Goal: Information Seeking & Learning: Learn about a topic

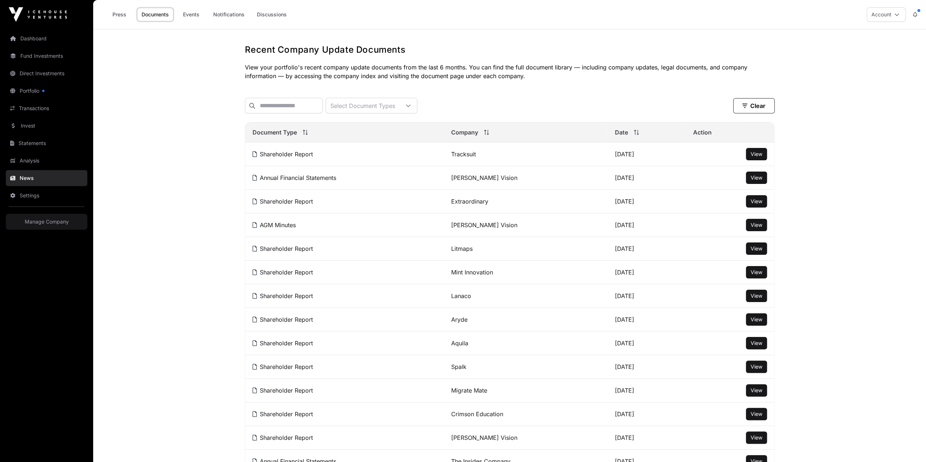
click at [469, 123] on th "Company" at bounding box center [526, 133] width 164 height 20
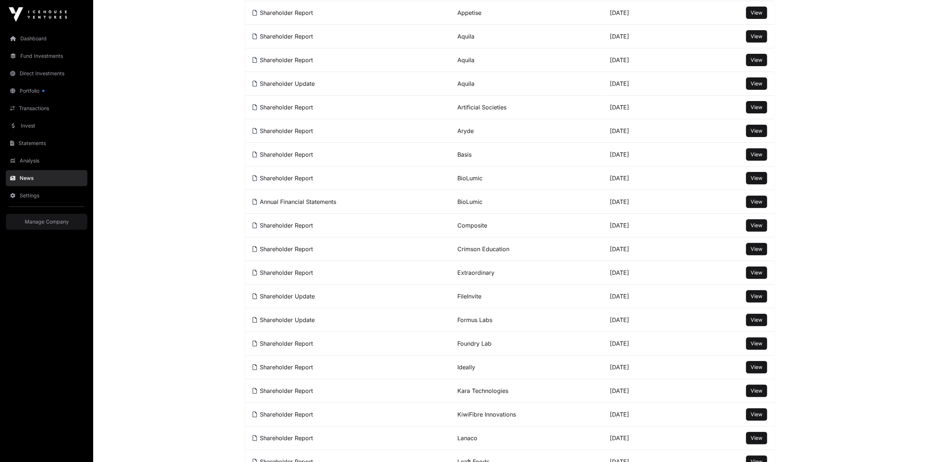
scroll to position [241, 0]
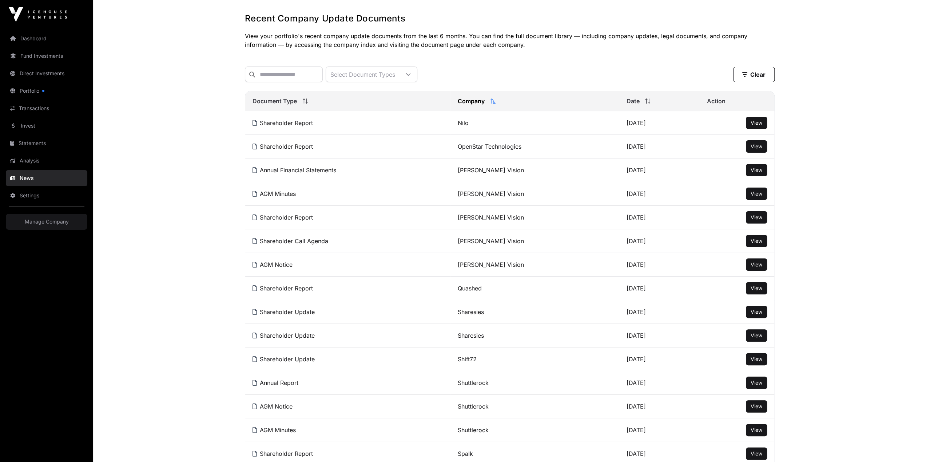
scroll to position [65, 0]
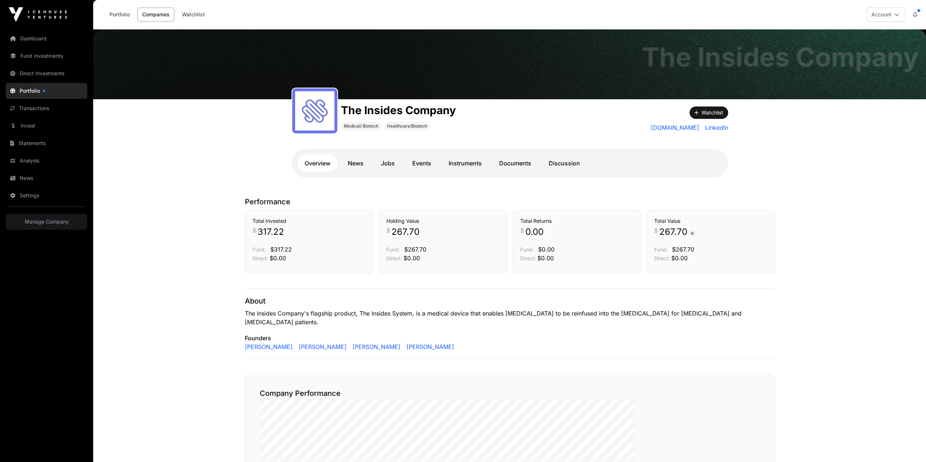
click at [503, 155] on link "Documents" at bounding box center [515, 163] width 47 height 17
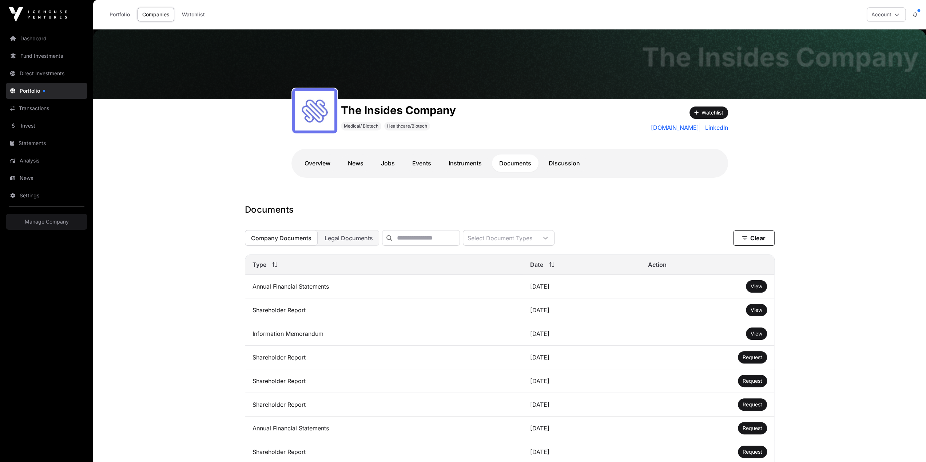
click at [751, 330] on link "View" at bounding box center [757, 333] width 12 height 7
click at [751, 283] on span "View" at bounding box center [757, 286] width 12 height 6
click at [751, 307] on span "View" at bounding box center [757, 310] width 12 height 6
click at [545, 155] on link "Discussion" at bounding box center [564, 163] width 46 height 17
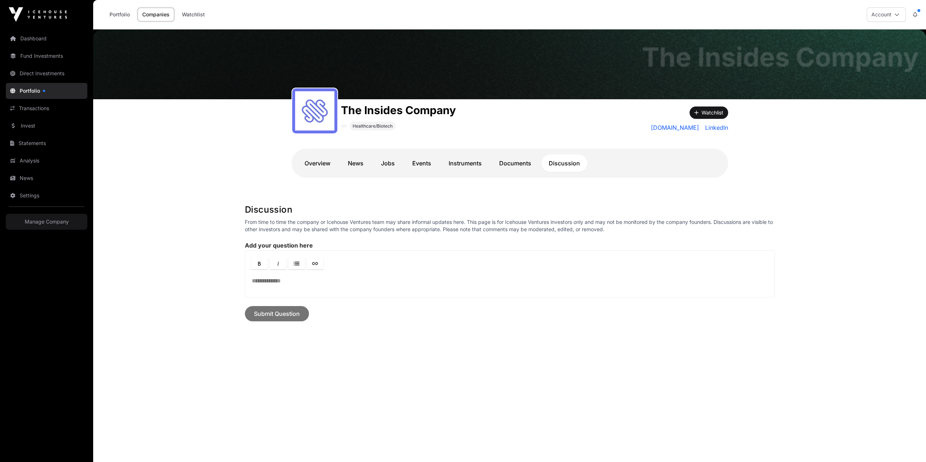
click at [498, 155] on link "Documents" at bounding box center [515, 163] width 47 height 17
click at [469, 155] on link "Instruments" at bounding box center [465, 163] width 48 height 17
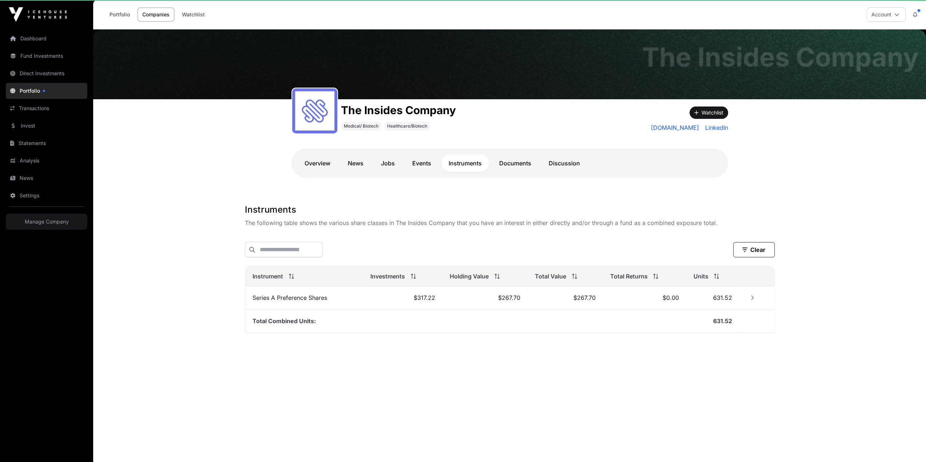
click at [437, 155] on link "Events" at bounding box center [421, 163] width 33 height 17
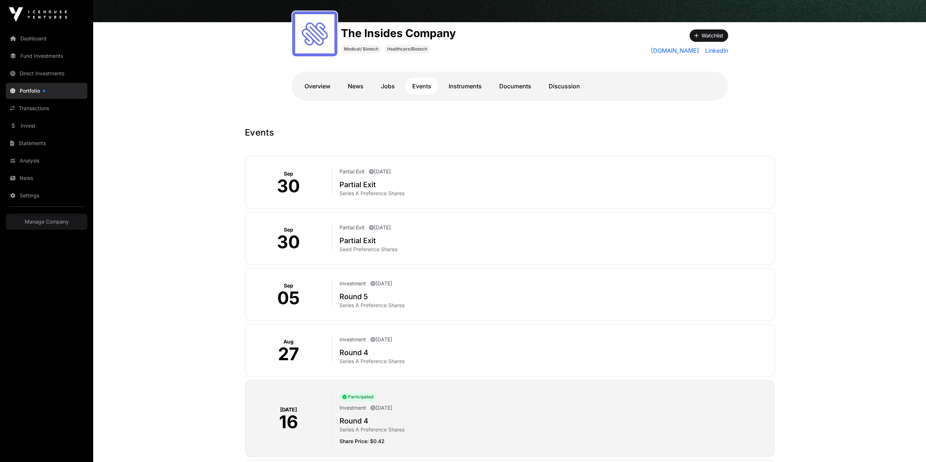
scroll to position [76, 0]
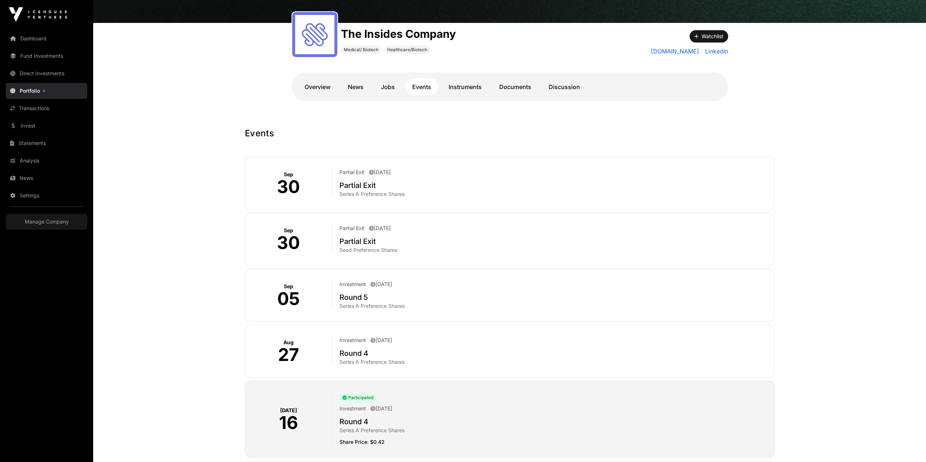
click at [395, 237] on h2 "Partial Exit" at bounding box center [553, 242] width 429 height 10
click at [377, 237] on h2 "Partial Exit" at bounding box center [553, 242] width 429 height 10
click at [333, 225] on div "Sep 30" at bounding box center [288, 239] width 87 height 29
click at [392, 213] on div "Sep 30 Partial Exit September 30th 2025 Partial Exit Seed Preference Shares" at bounding box center [510, 239] width 530 height 53
click at [391, 225] on p "September 30th 2025" at bounding box center [380, 228] width 22 height 7
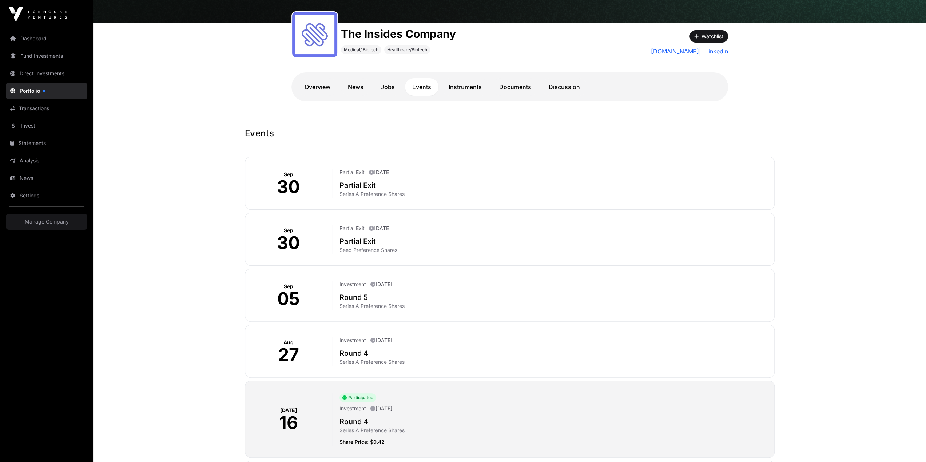
click at [401, 180] on h2 "Partial Exit" at bounding box center [553, 185] width 429 height 10
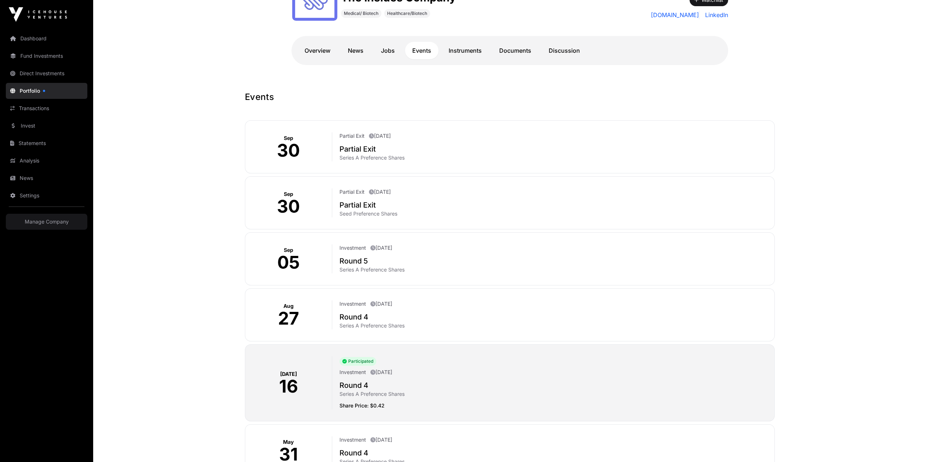
scroll to position [0, 0]
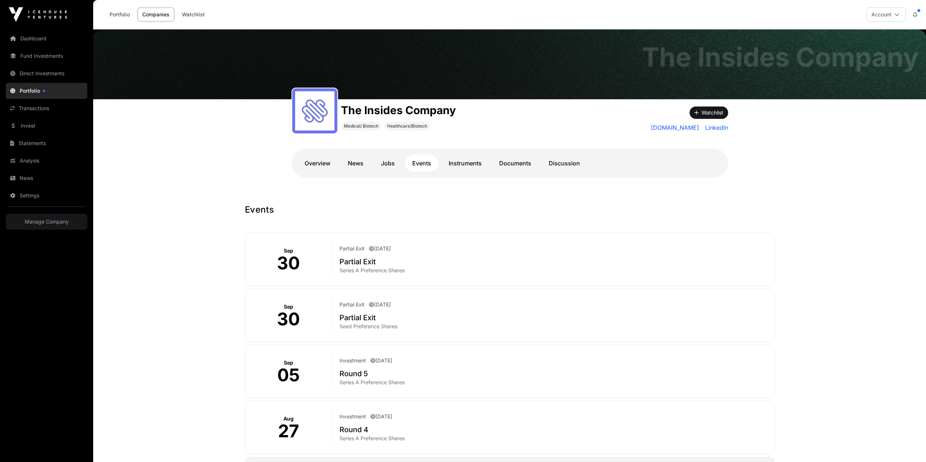
click at [371, 155] on link "News" at bounding box center [356, 163] width 30 height 17
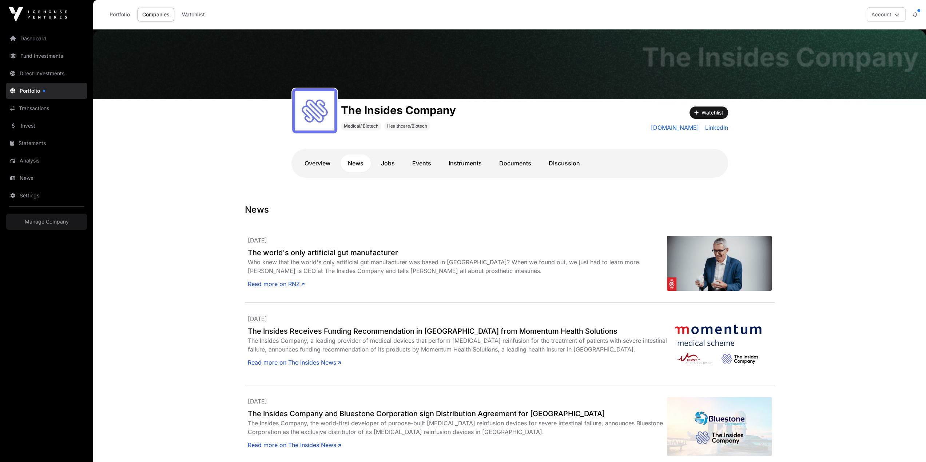
click at [338, 155] on link "Overview" at bounding box center [317, 163] width 40 height 17
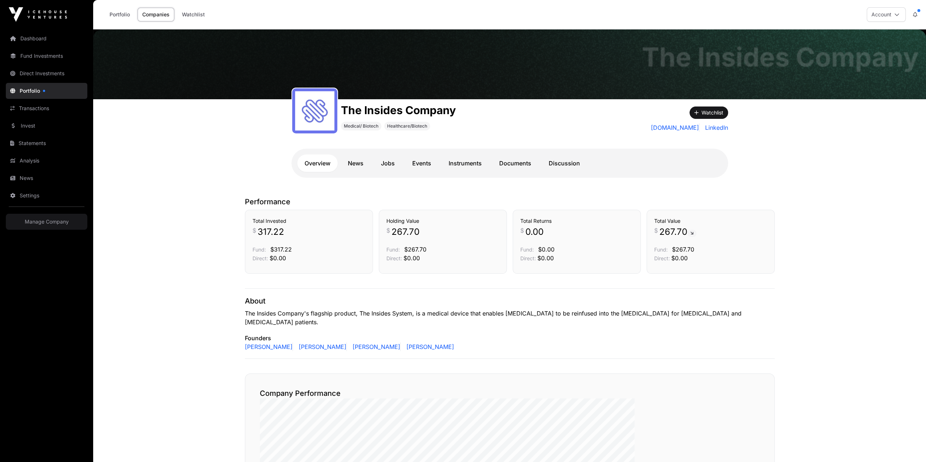
click at [371, 155] on link "News" at bounding box center [356, 163] width 30 height 17
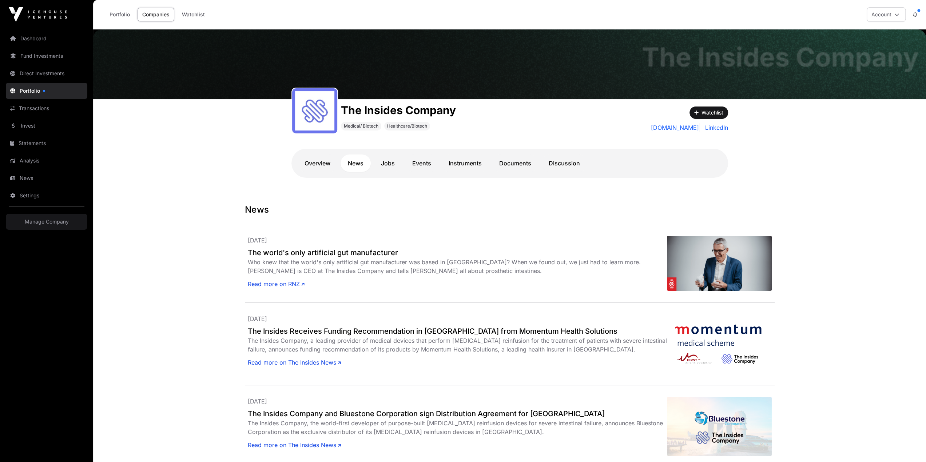
click at [338, 155] on link "Overview" at bounding box center [317, 163] width 40 height 17
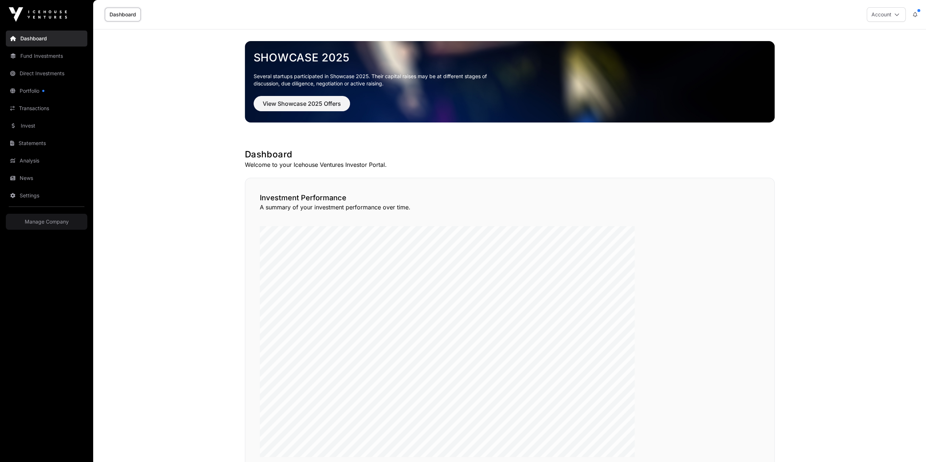
click at [16, 118] on link "Invest" at bounding box center [47, 126] width 82 height 16
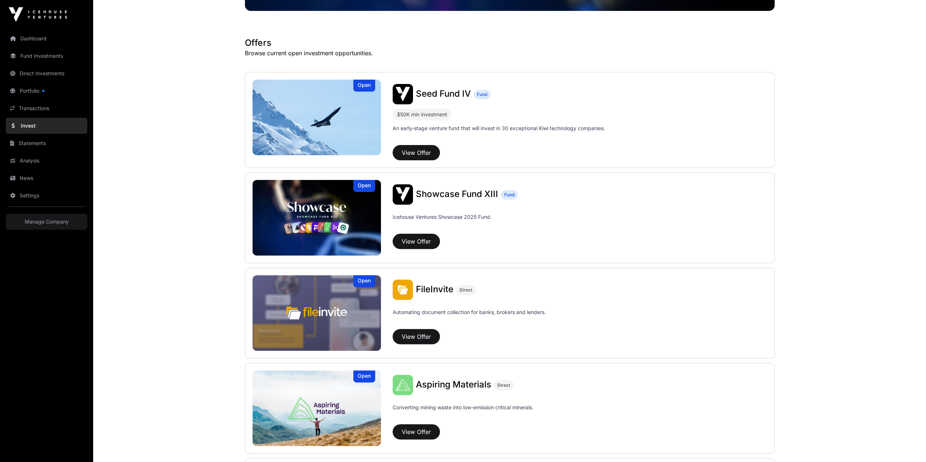
scroll to position [113, 0]
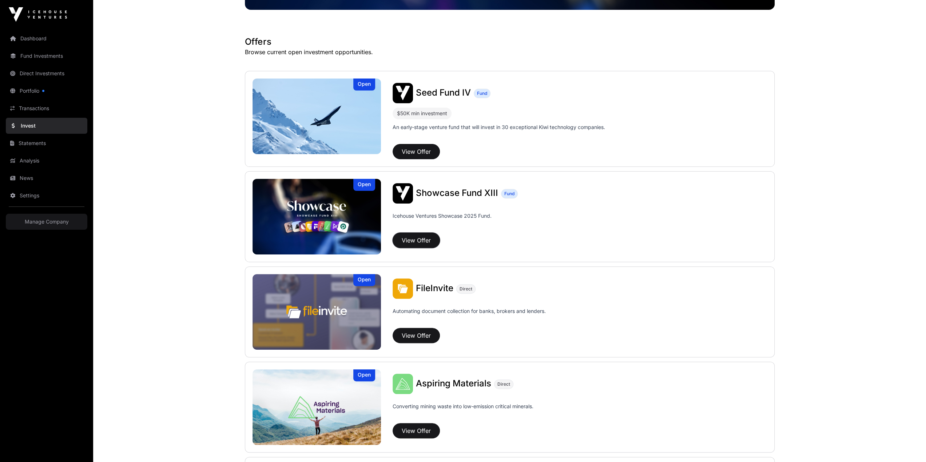
click at [424, 233] on button "View Offer" at bounding box center [416, 240] width 47 height 15
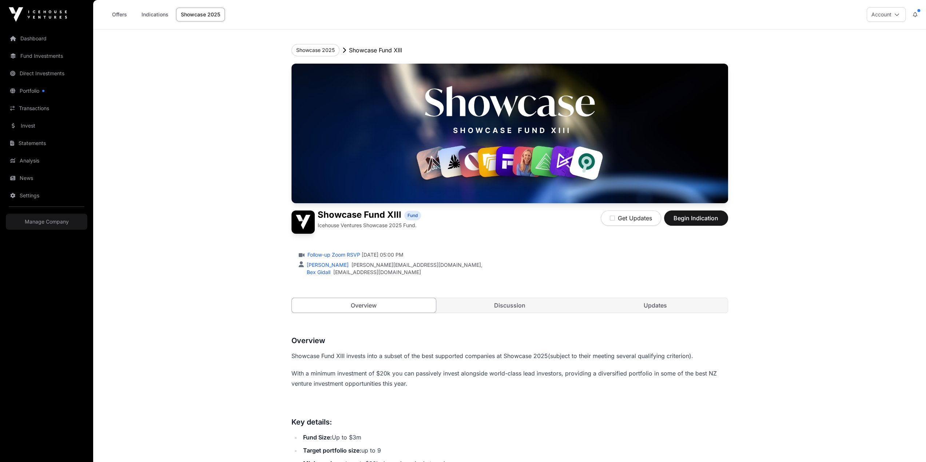
click at [606, 298] on link "Updates" at bounding box center [655, 305] width 144 height 15
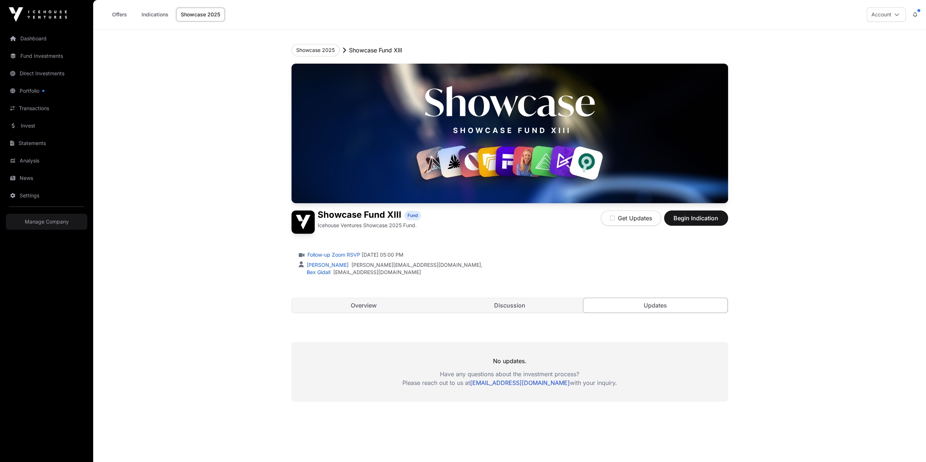
click at [500, 298] on link "Discussion" at bounding box center [509, 305] width 144 height 15
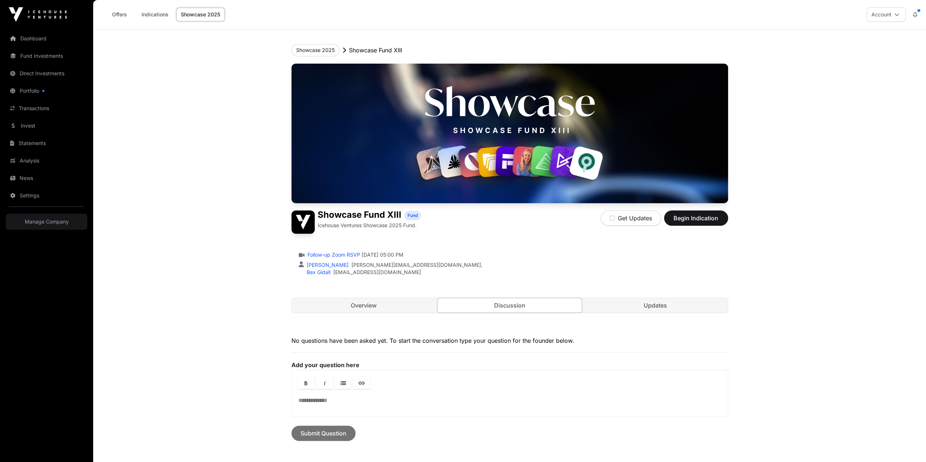
click at [391, 298] on link "Overview" at bounding box center [364, 305] width 144 height 15
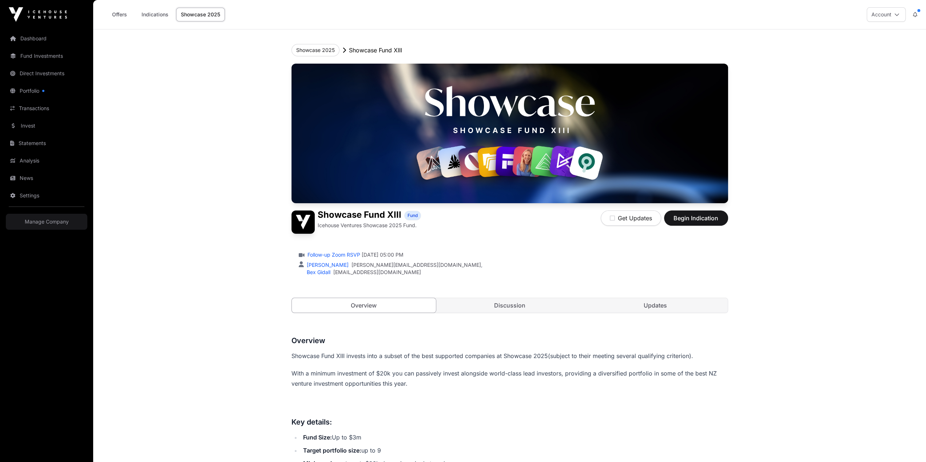
click at [16, 118] on link "Invest" at bounding box center [47, 126] width 82 height 16
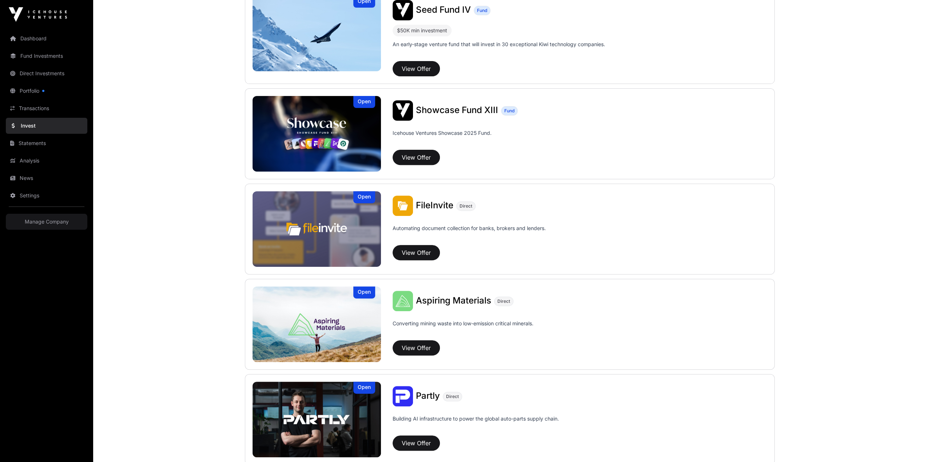
scroll to position [221, 0]
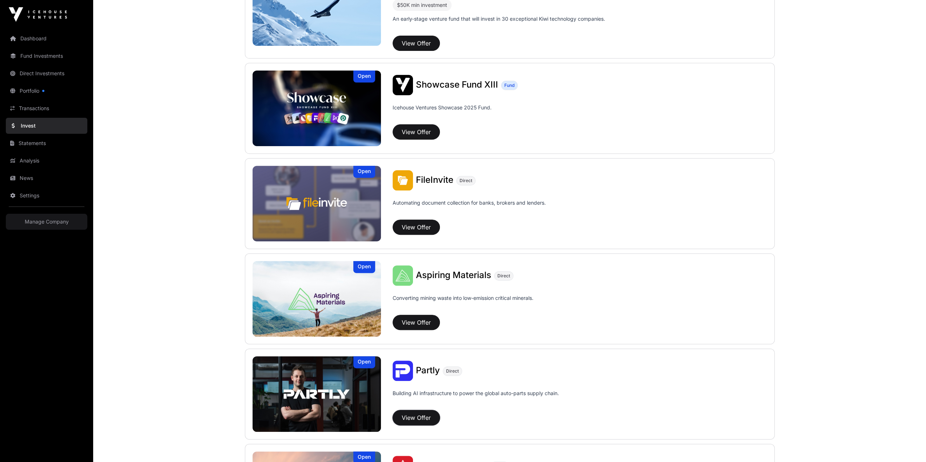
click at [426, 410] on button "View Offer" at bounding box center [416, 417] width 47 height 15
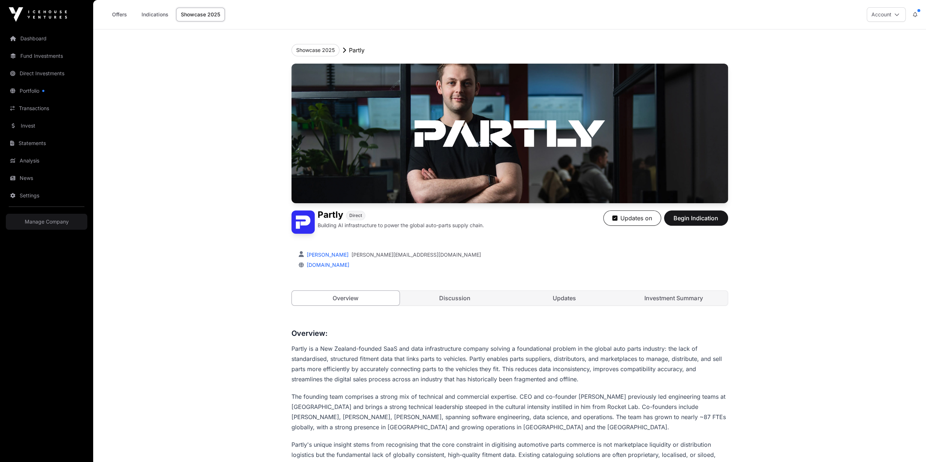
click at [620, 291] on link "Investment Summary" at bounding box center [674, 298] width 108 height 15
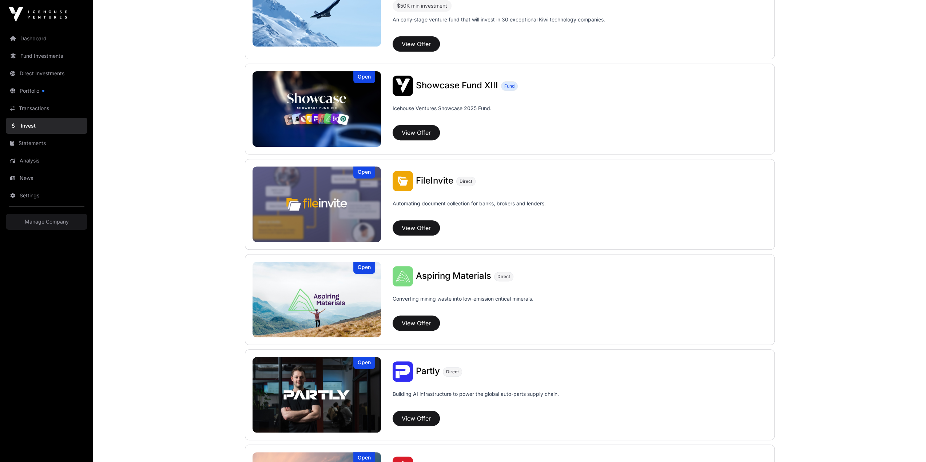
scroll to position [221, 0]
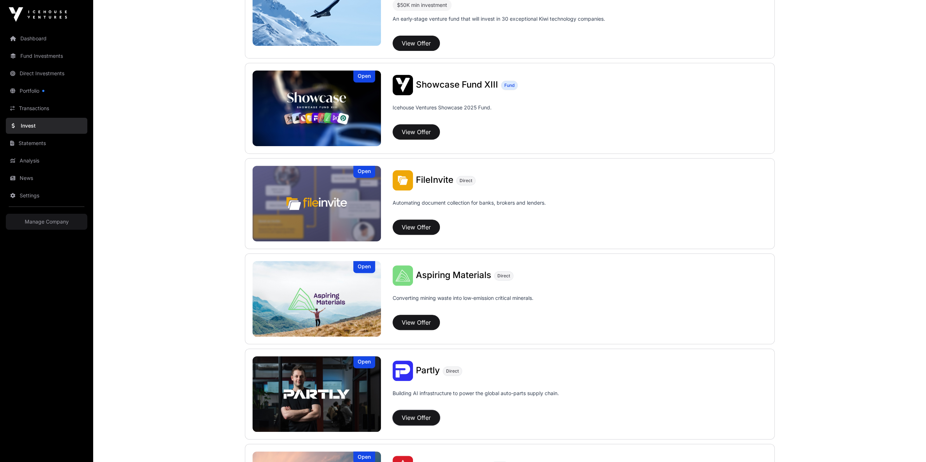
click at [427, 410] on button "View Offer" at bounding box center [416, 417] width 47 height 15
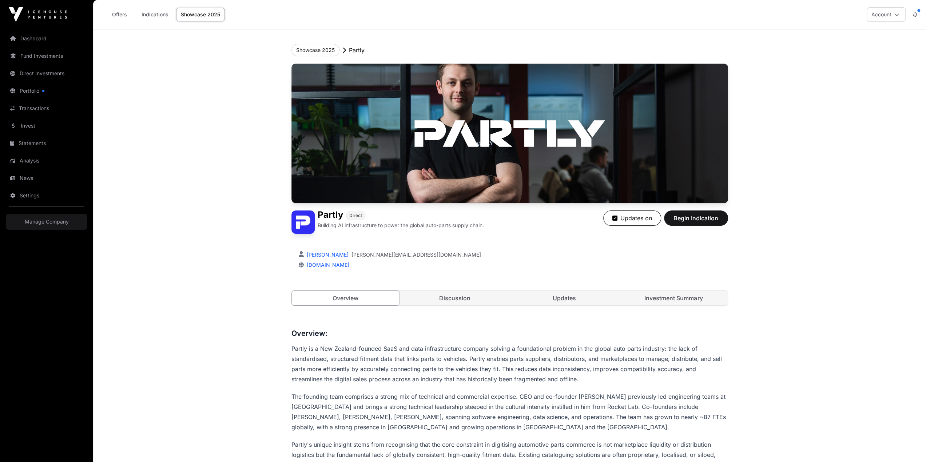
click at [539, 291] on link "Updates" at bounding box center [564, 298] width 108 height 15
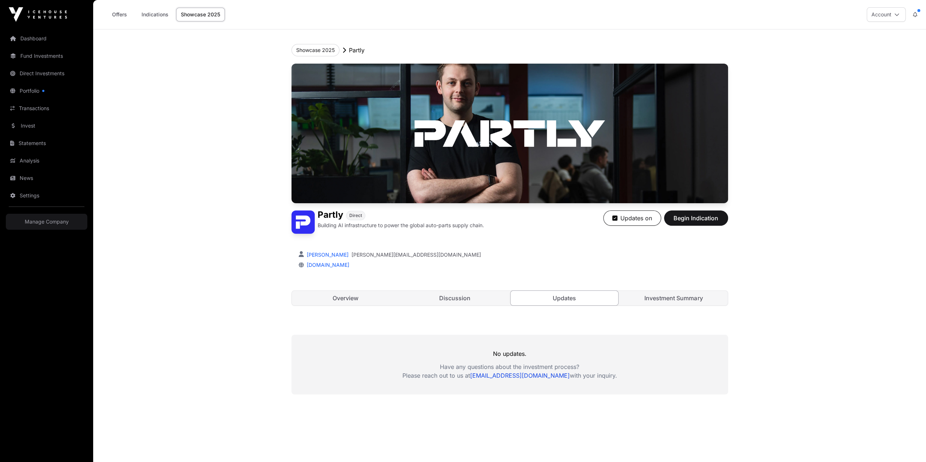
click at [620, 291] on link "Investment Summary" at bounding box center [674, 298] width 108 height 15
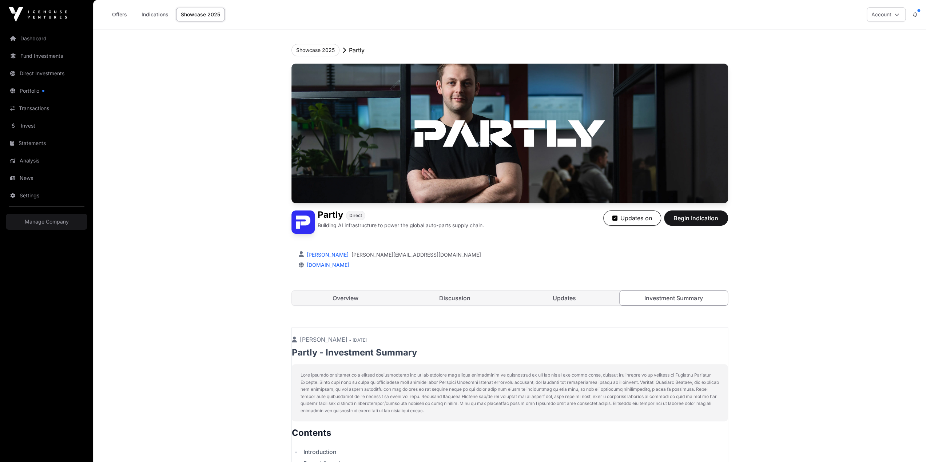
click at [31, 31] on link "Dashboard" at bounding box center [47, 39] width 82 height 16
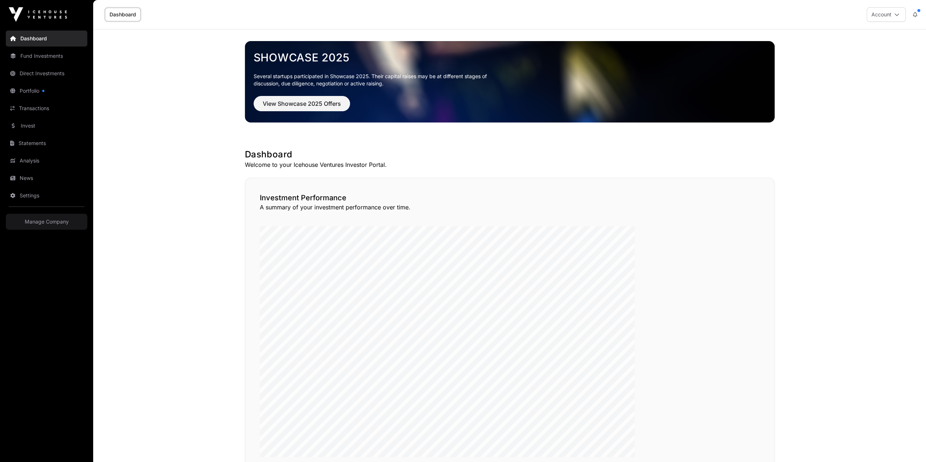
click at [33, 65] on link "Direct Investments" at bounding box center [47, 73] width 82 height 16
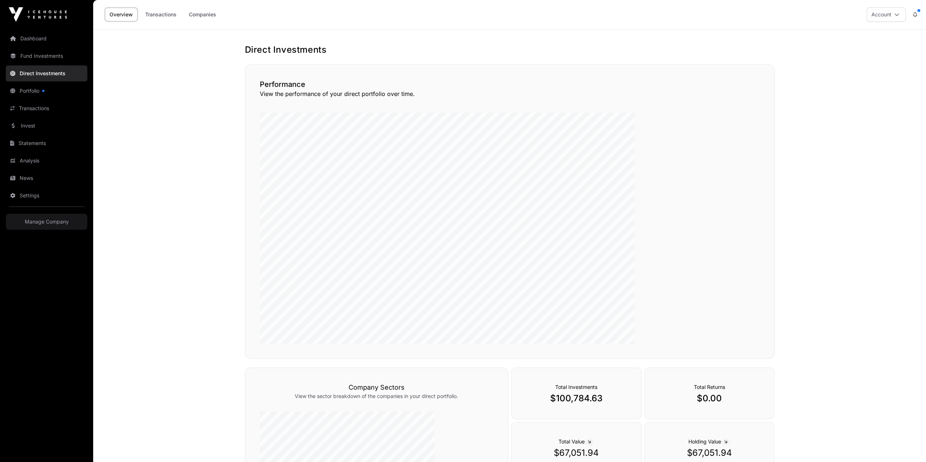
click at [184, 9] on link "Companies" at bounding box center [202, 15] width 37 height 14
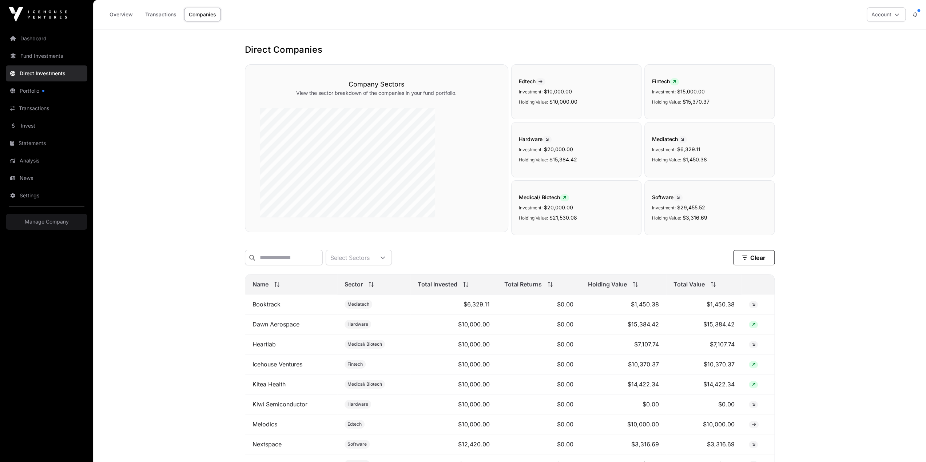
click at [33, 48] on link "Fund Investments" at bounding box center [47, 56] width 82 height 16
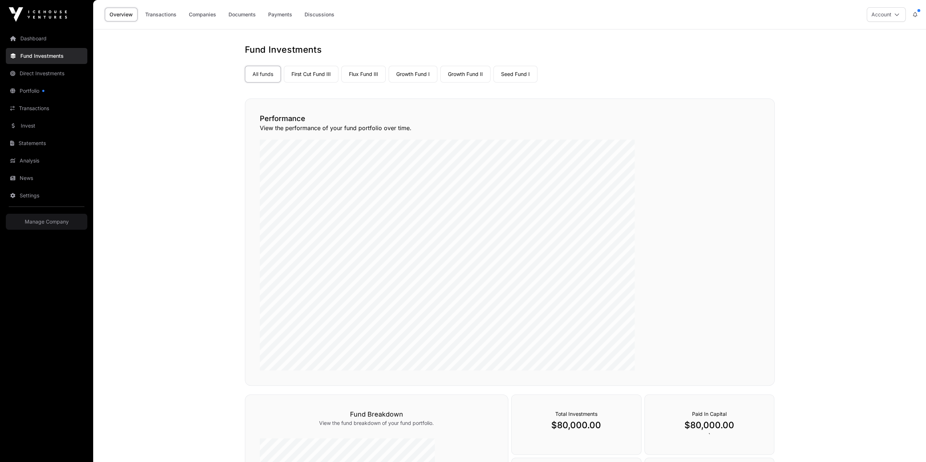
click at [184, 13] on link "Companies" at bounding box center [202, 15] width 37 height 14
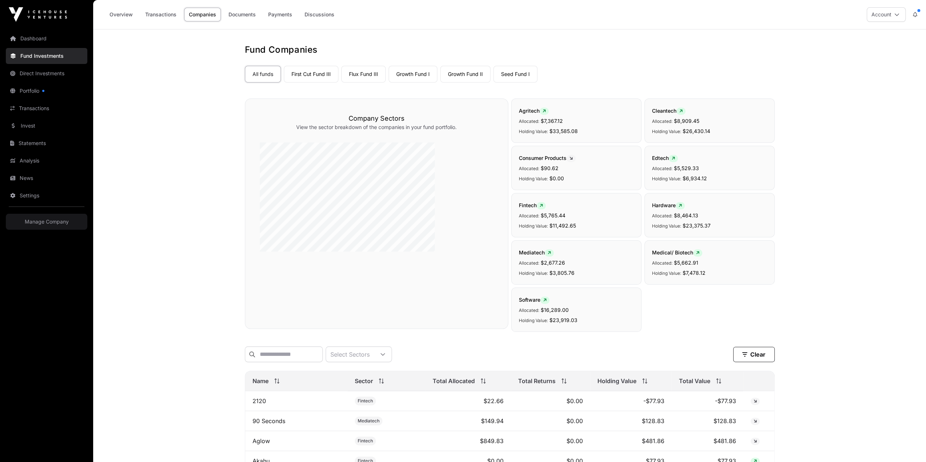
click at [224, 10] on link "Documents" at bounding box center [242, 15] width 37 height 14
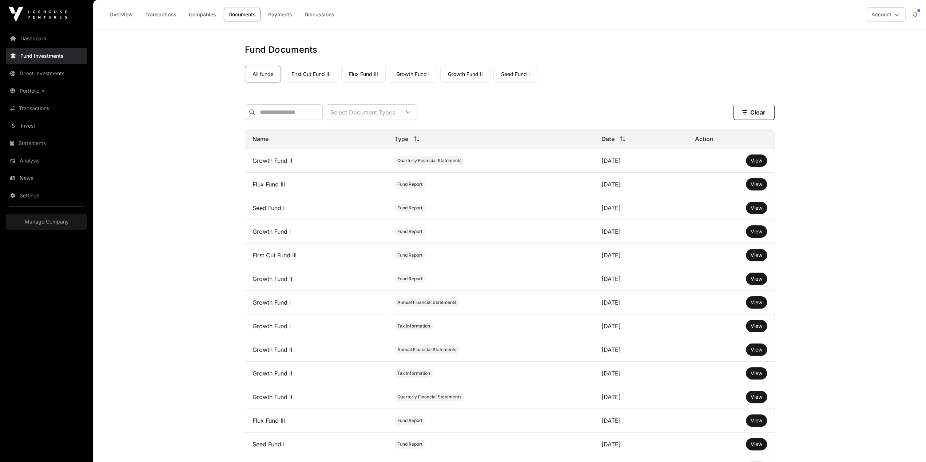
click at [320, 135] on div "Name" at bounding box center [317, 139] width 128 height 9
click at [313, 129] on th "Name" at bounding box center [316, 139] width 142 height 20
click at [184, 12] on link "Companies" at bounding box center [202, 15] width 37 height 14
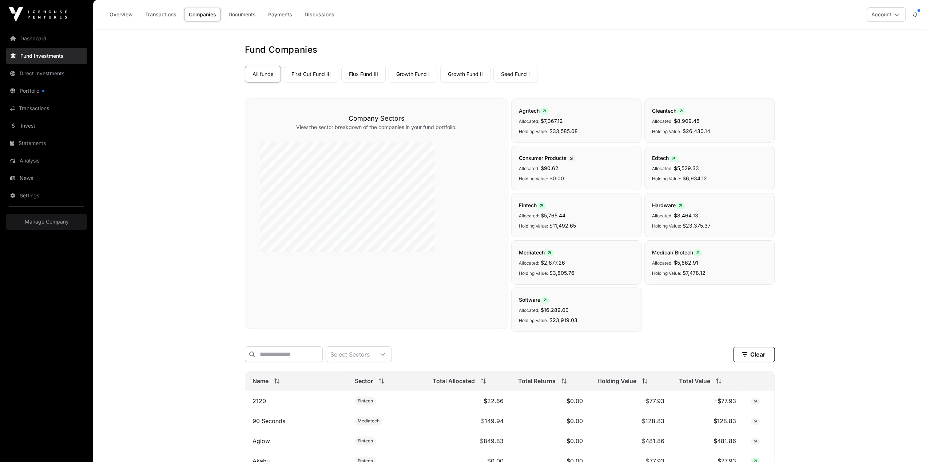
click at [39, 65] on link "Direct Investments" at bounding box center [47, 73] width 82 height 16
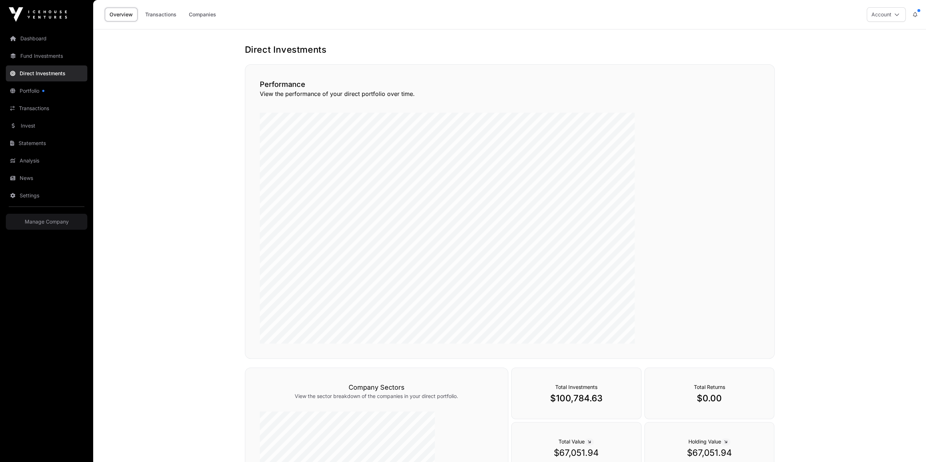
click at [41, 48] on link "Fund Investments" at bounding box center [47, 56] width 82 height 16
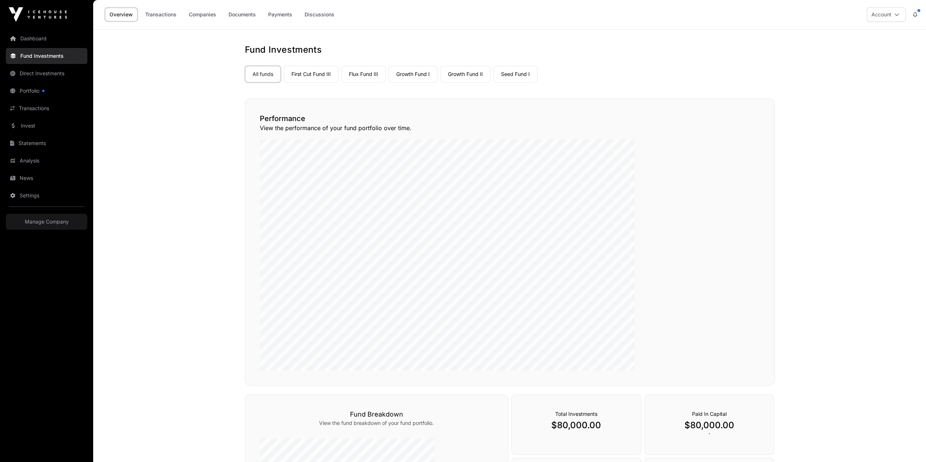
click at [36, 31] on link "Dashboard" at bounding box center [47, 39] width 82 height 16
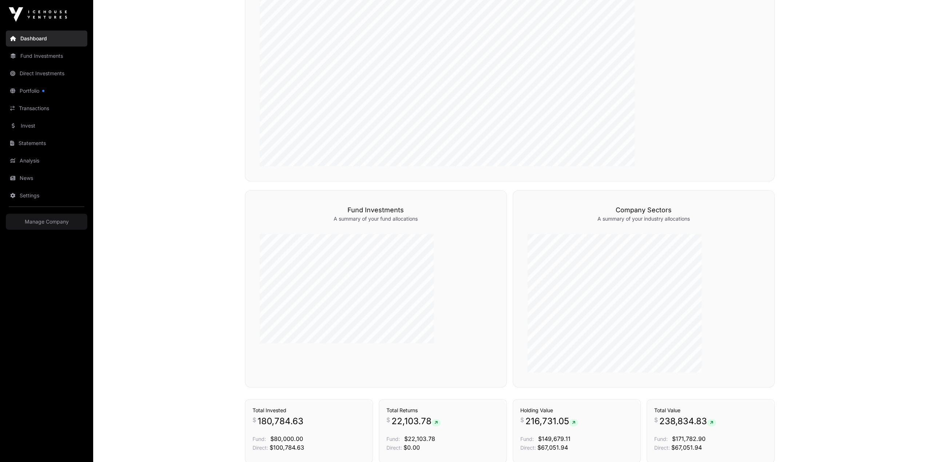
scroll to position [294, 0]
click at [23, 118] on link "Invest" at bounding box center [47, 126] width 82 height 16
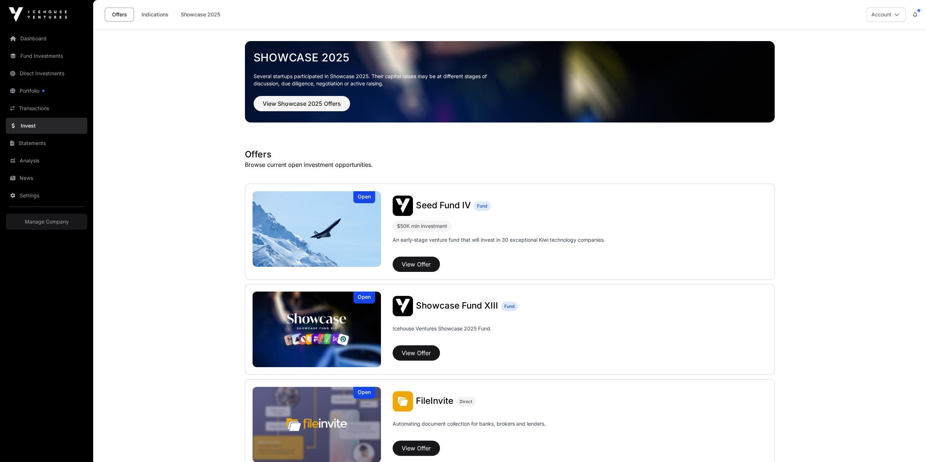
click at [21, 100] on link "Transactions" at bounding box center [47, 108] width 82 height 16
click at [21, 83] on link "Portfolio" at bounding box center [47, 91] width 82 height 16
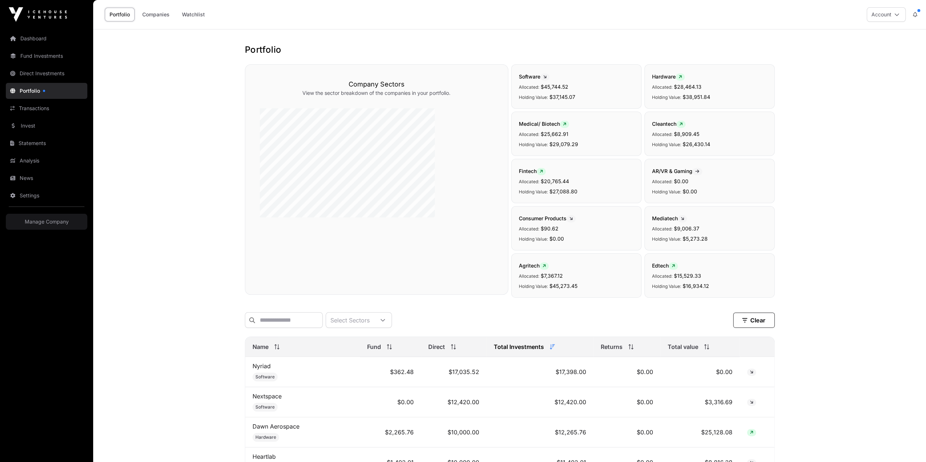
click at [279, 345] on icon at bounding box center [276, 347] width 5 height 5
click at [333, 343] on div "Name" at bounding box center [303, 347] width 100 height 9
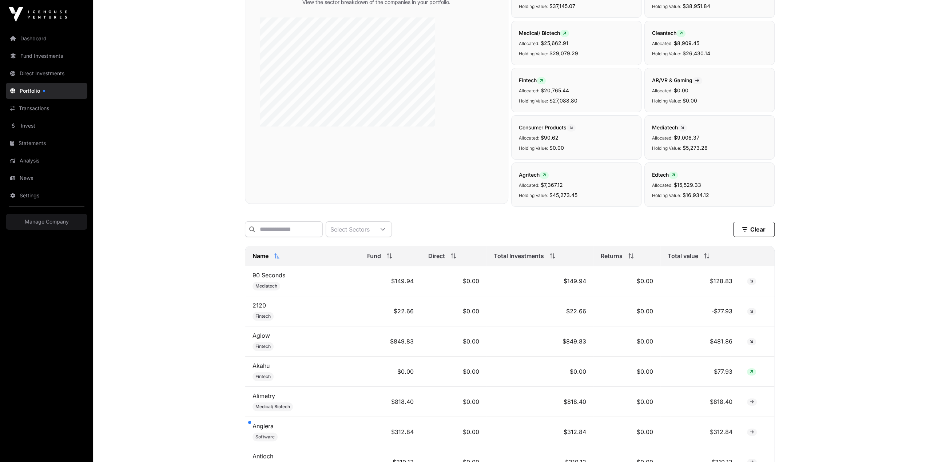
scroll to position [113, 0]
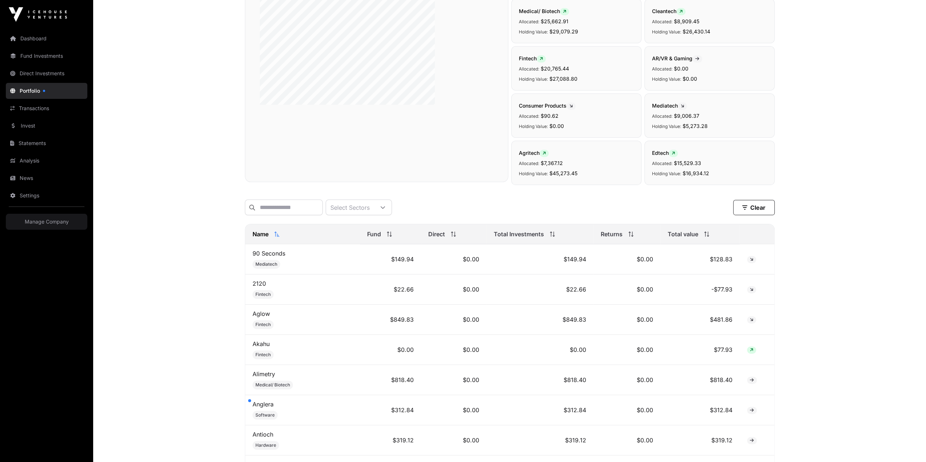
click at [747, 377] on span at bounding box center [752, 380] width 10 height 7
click at [750, 378] on icon at bounding box center [752, 380] width 4 height 4
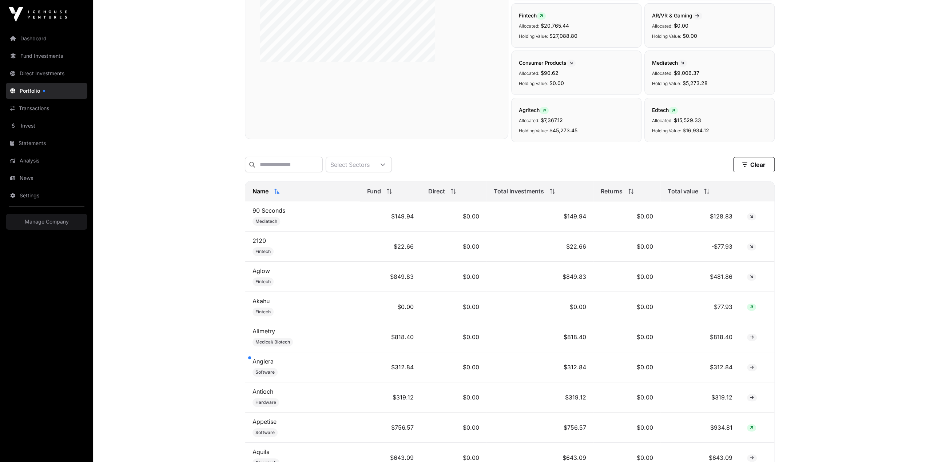
scroll to position [0, 0]
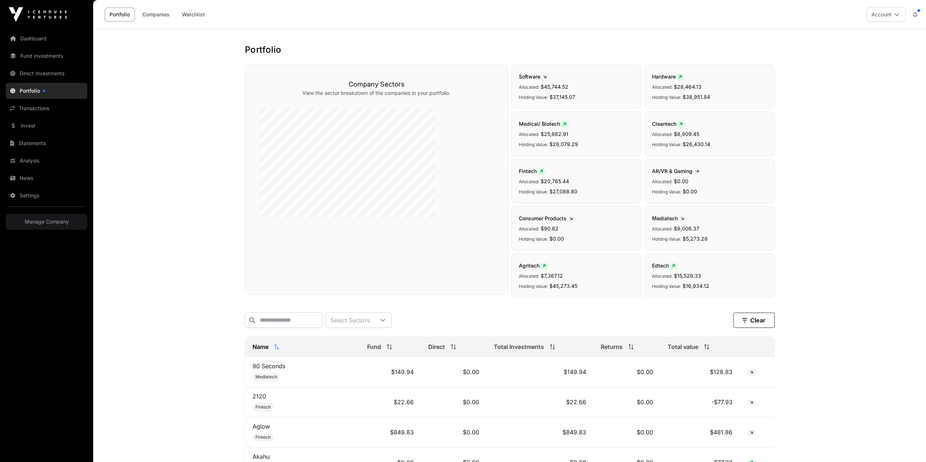
click at [707, 348] on icon at bounding box center [708, 348] width 2 height 1
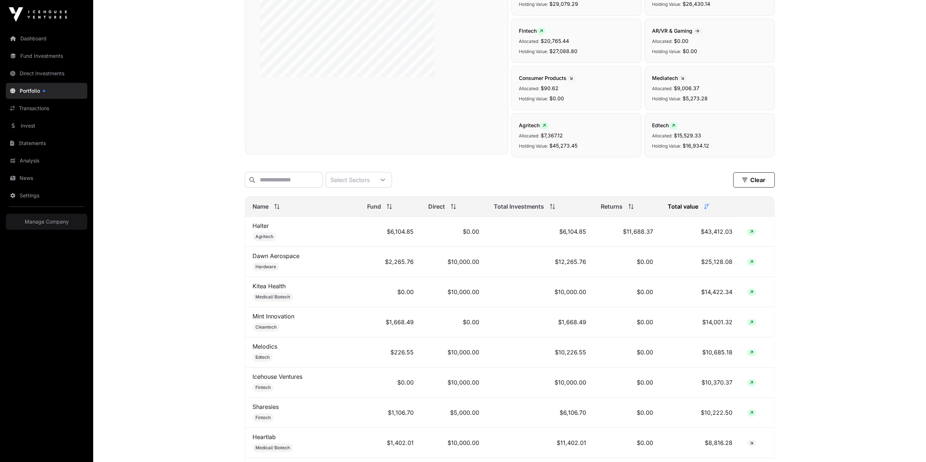
scroll to position [31, 0]
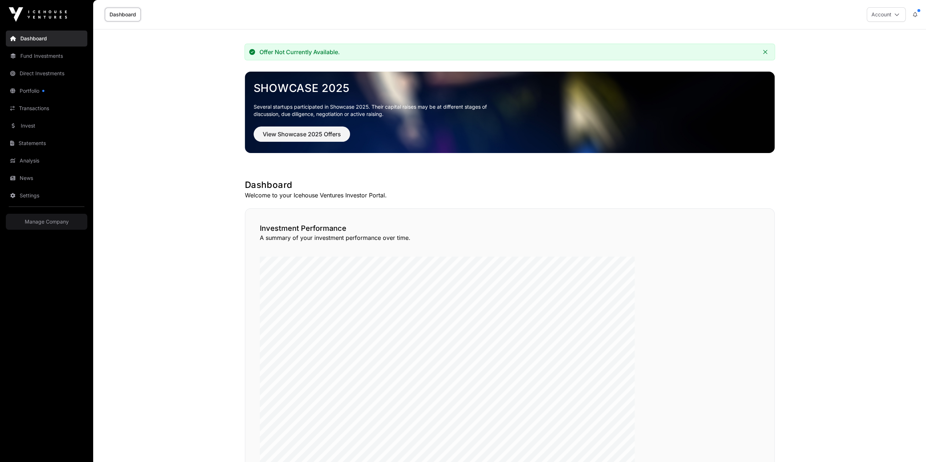
click at [21, 31] on link "Dashboard" at bounding box center [47, 39] width 82 height 16
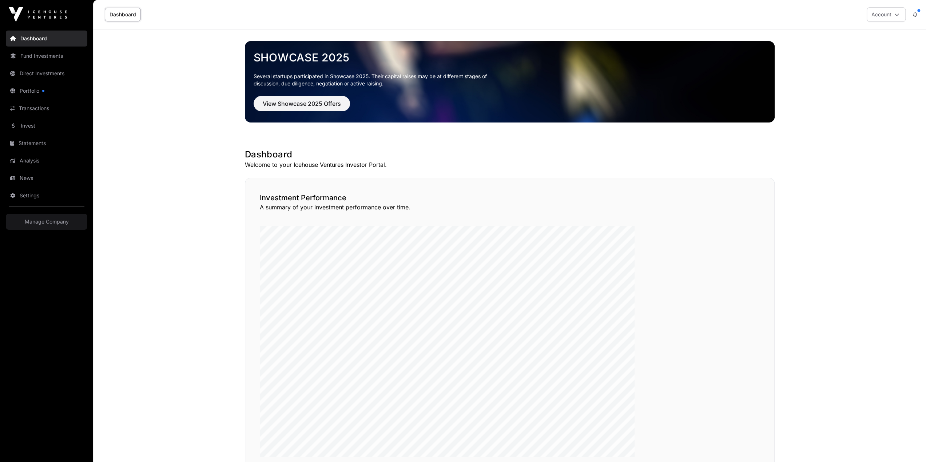
click at [20, 83] on link "Portfolio" at bounding box center [47, 91] width 82 height 16
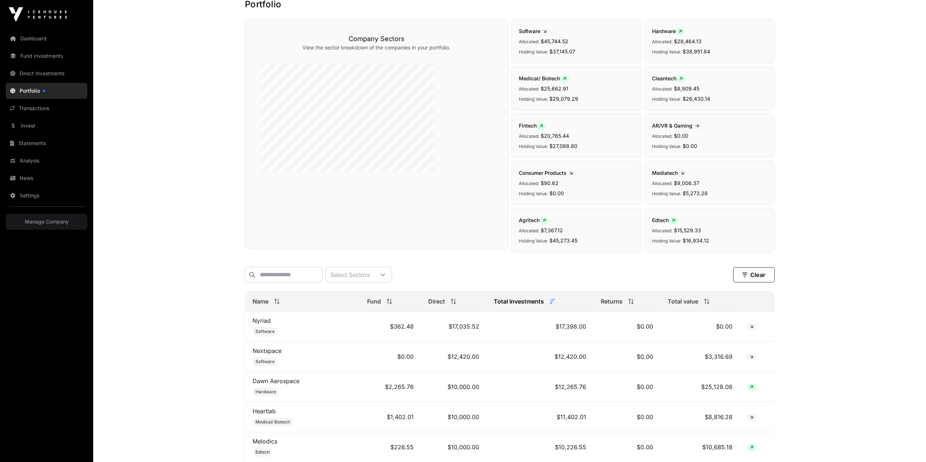
scroll to position [73, 0]
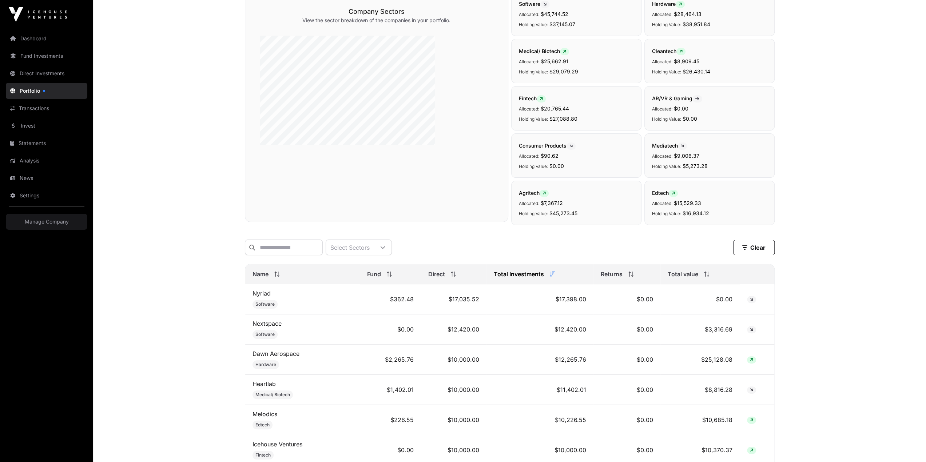
click at [269, 270] on span "Name" at bounding box center [261, 274] width 16 height 9
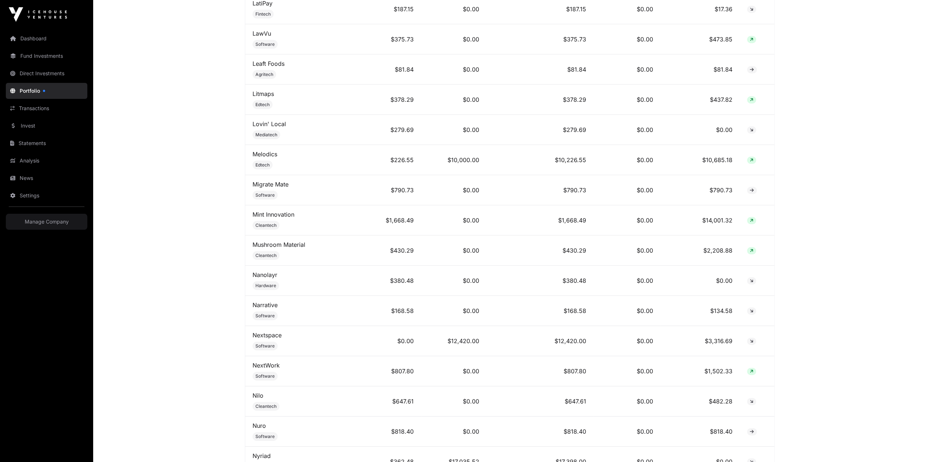
scroll to position [2115, 0]
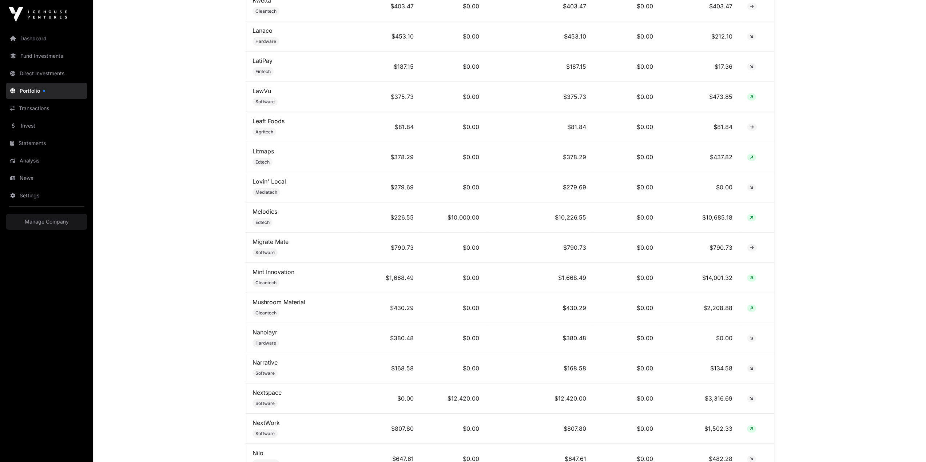
scroll to position [2042, 0]
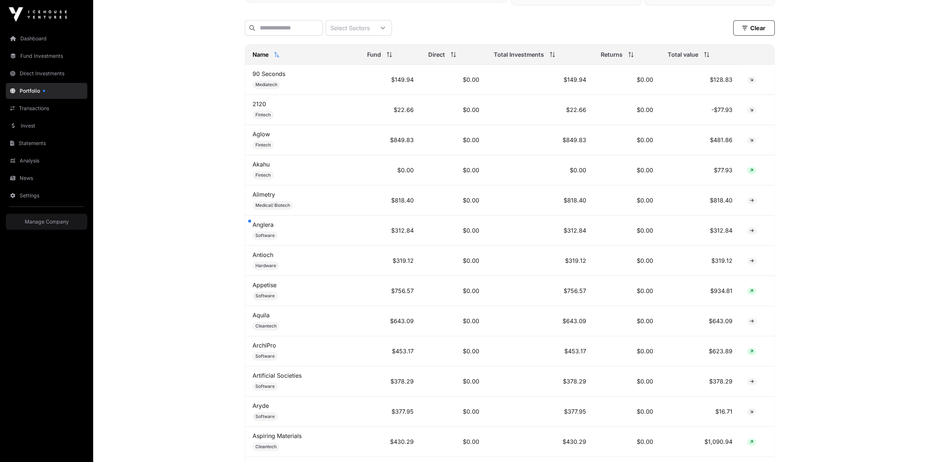
scroll to position [0, 0]
